Goal: Task Accomplishment & Management: Complete application form

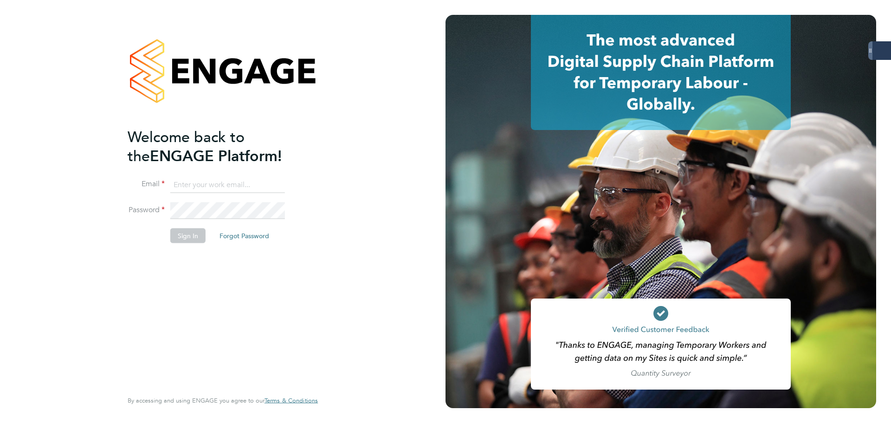
type input "james.glover@servicecare.org.uk"
click at [175, 233] on button "Sign In" at bounding box center [187, 235] width 35 height 15
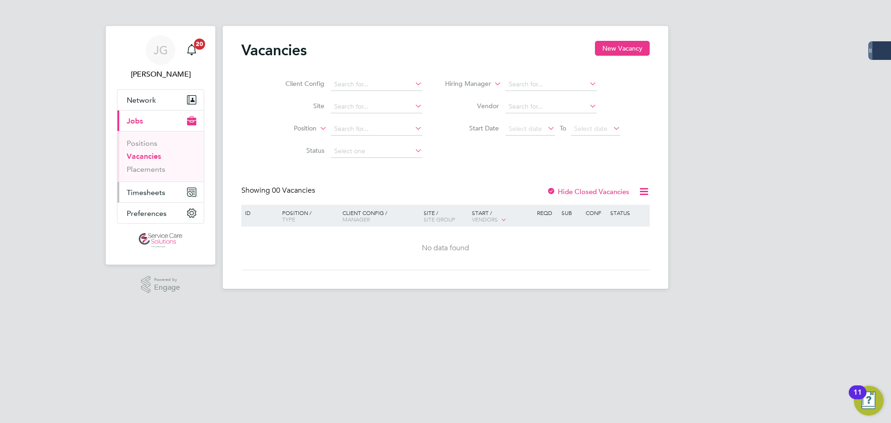
drag, startPoint x: 148, startPoint y: 190, endPoint x: 156, endPoint y: 190, distance: 8.8
click at [148, 191] on span "Timesheets" at bounding box center [146, 192] width 39 height 9
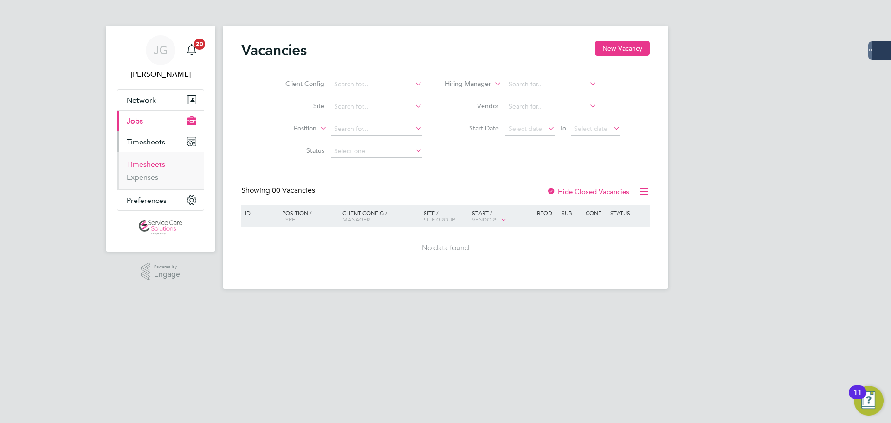
click at [157, 161] on link "Timesheets" at bounding box center [146, 164] width 39 height 9
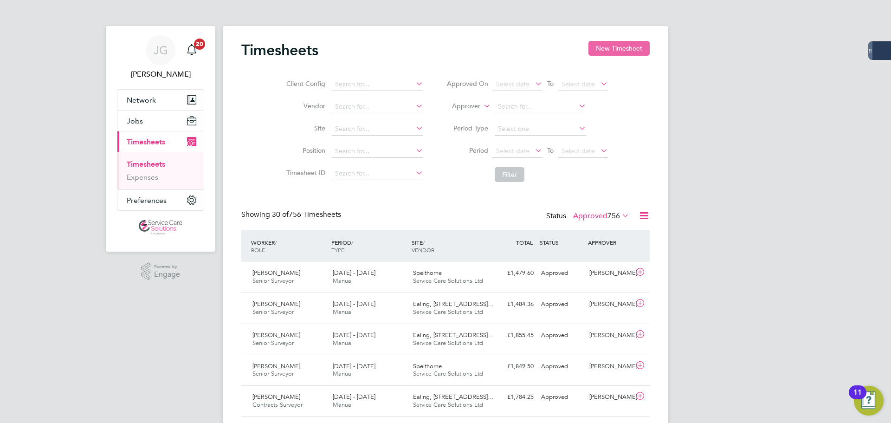
click at [623, 48] on button "New Timesheet" at bounding box center [618, 48] width 61 height 15
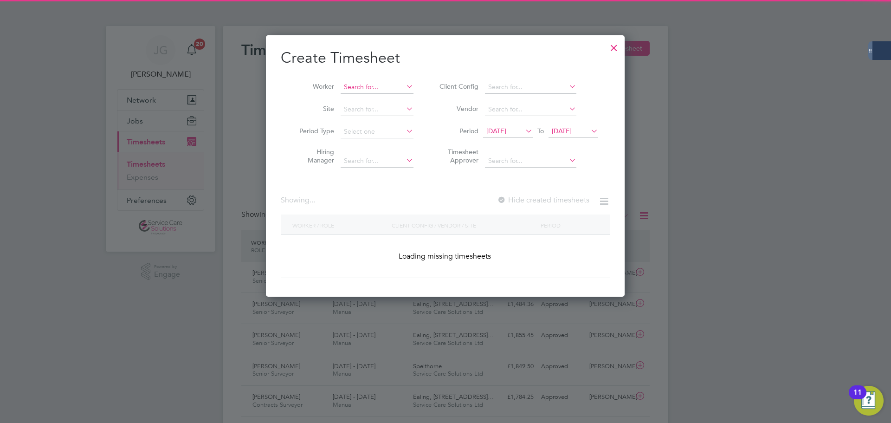
click at [379, 88] on input at bounding box center [376, 87] width 73 height 13
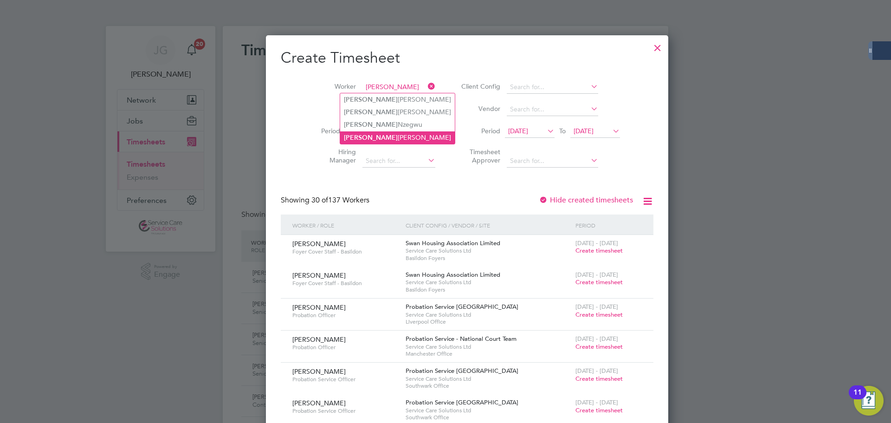
click at [367, 137] on b "[PERSON_NAME]" at bounding box center [371, 138] width 54 height 8
type input "[PERSON_NAME]"
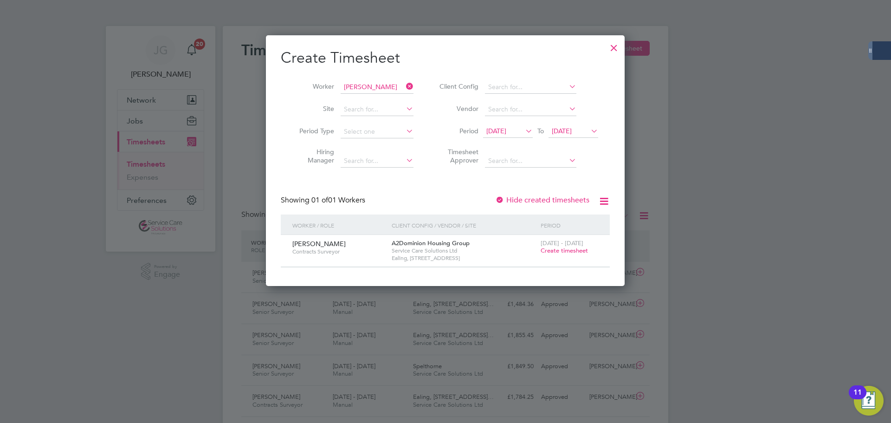
click at [569, 252] on span "Create timesheet" at bounding box center [563, 250] width 47 height 8
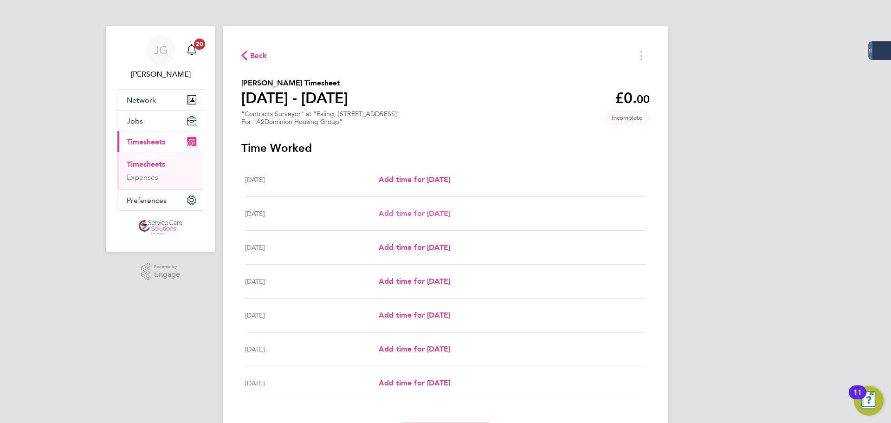
click at [425, 211] on span "Add time for [DATE]" at bounding box center [414, 213] width 71 height 9
select select "30"
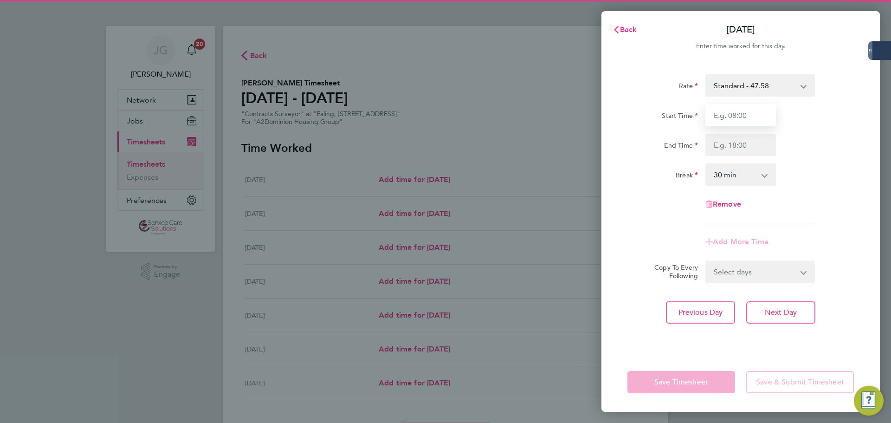
click at [740, 116] on input "Start Time" at bounding box center [740, 115] width 71 height 22
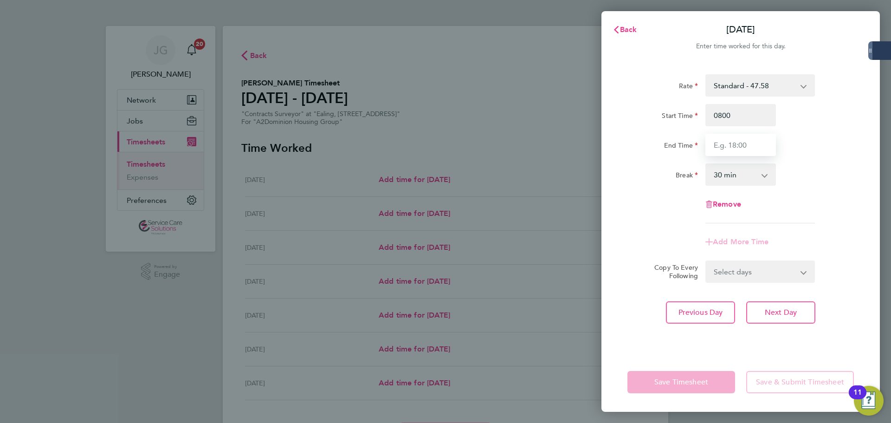
type input "08:00"
type input "16:00"
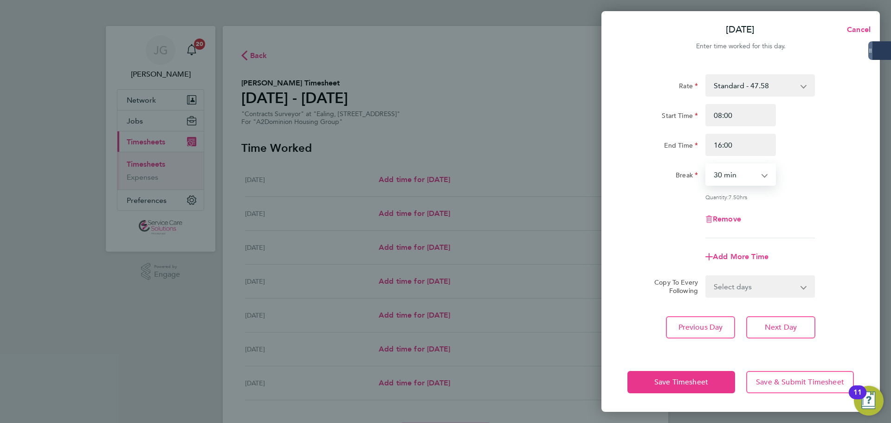
click at [735, 291] on select "Select days Day Weekday (Mon-Fri) Weekend (Sat-Sun) [DATE] [DATE] [DATE] [DATE]…" at bounding box center [754, 286] width 97 height 20
select select "WEEKDAY"
click at [706, 276] on select "Select days Day Weekday (Mon-Fri) Weekend (Sat-Sun) [DATE] [DATE] [DATE] [DATE]…" at bounding box center [754, 286] width 97 height 20
select select "[DATE]"
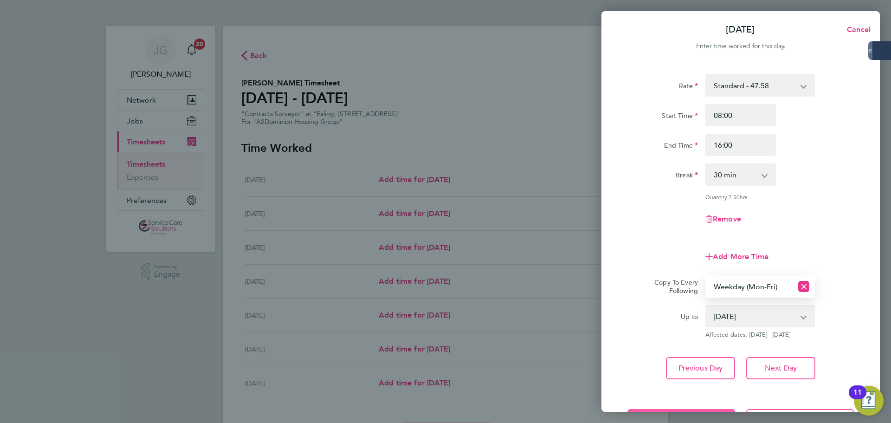
click at [688, 409] on button "Save Timesheet" at bounding box center [681, 420] width 108 height 22
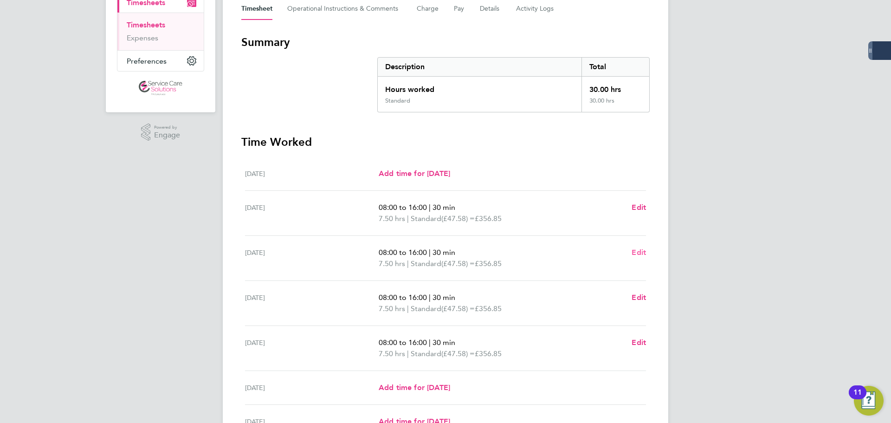
click at [635, 255] on span "Edit" at bounding box center [638, 252] width 14 height 9
select select "30"
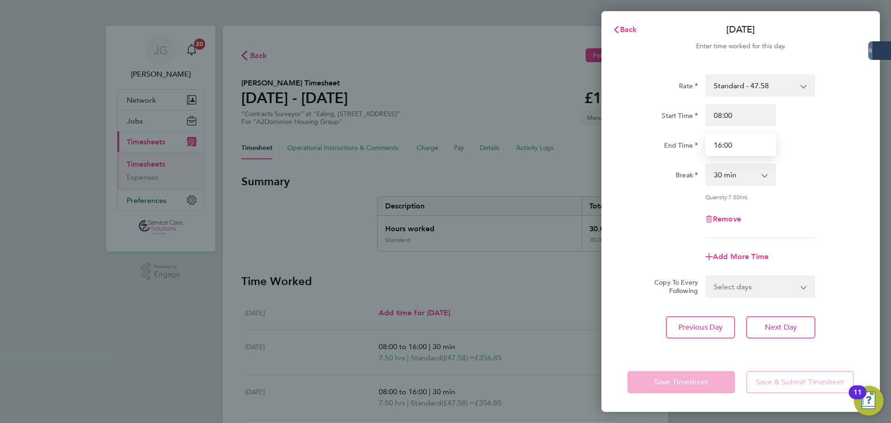
drag, startPoint x: 726, startPoint y: 146, endPoint x: 740, endPoint y: 143, distance: 14.2
click at [740, 143] on input "16:00" at bounding box center [740, 145] width 71 height 22
type input "16:30"
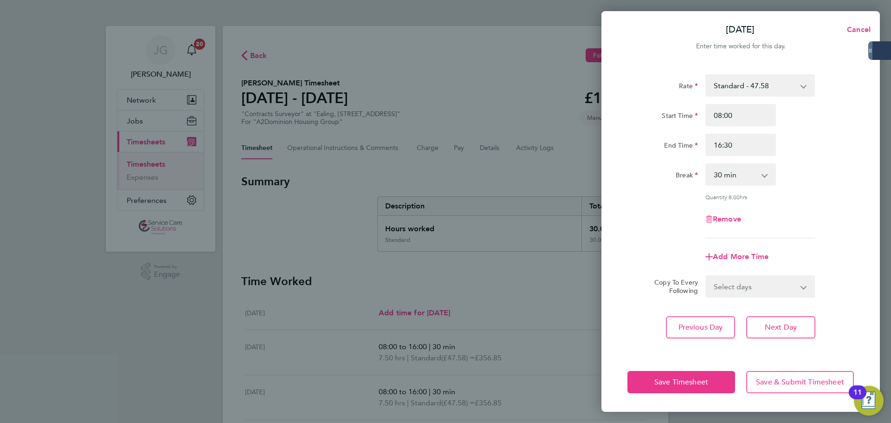
click at [810, 164] on div "Break 0 min 15 min 30 min 45 min 60 min 75 min 90 min" at bounding box center [740, 174] width 234 height 22
click at [667, 383] on span "Save Timesheet" at bounding box center [681, 381] width 54 height 9
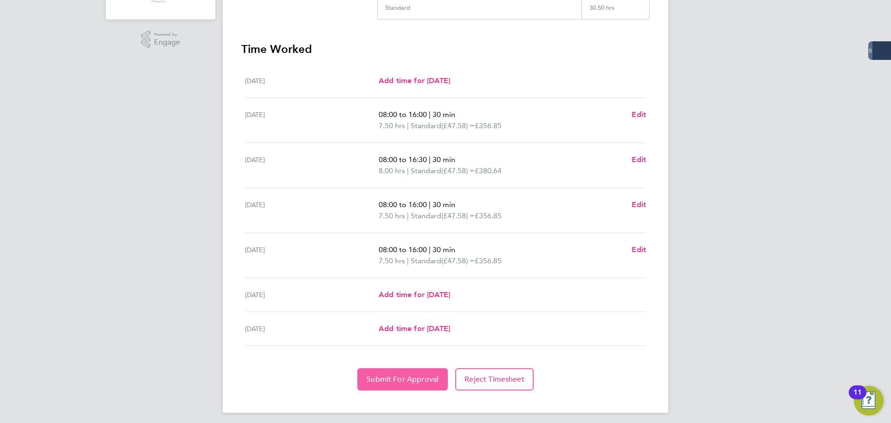
click at [418, 377] on span "Submit For Approval" at bounding box center [402, 378] width 72 height 9
drag, startPoint x: 730, startPoint y: 268, endPoint x: 720, endPoint y: 271, distance: 10.7
click at [730, 268] on div "[PERSON_NAME] [PERSON_NAME] Notifications 20 Applications: Network Businesses S…" at bounding box center [445, 97] width 891 height 659
